Goal: Information Seeking & Learning: Learn about a topic

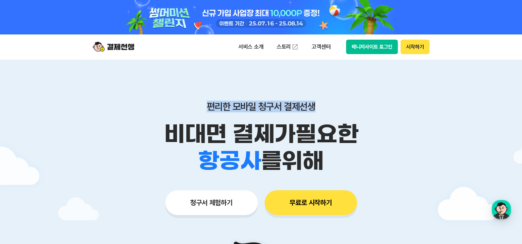
drag, startPoint x: 383, startPoint y: 59, endPoint x: 440, endPoint y: 170, distance: 124.4
click at [440, 170] on main "편리한 모바일 청구서 결제선생 비대면 결제가 필요한 학원 공부방 호텔 쇼핑몰 병원 배달 보험사 항공사 골프장 를 위해 청구서 체험하기 무료로 …" at bounding box center [261, 241] width 522 height 364
click at [441, 170] on div at bounding box center [261, 241] width 522 height 364
click at [417, 149] on div "학원 공부방 호텔 쇼핑몰 병원 배달 보험사 항공사 골프장 를 위해" at bounding box center [261, 161] width 353 height 27
